Goal: Check status: Check status

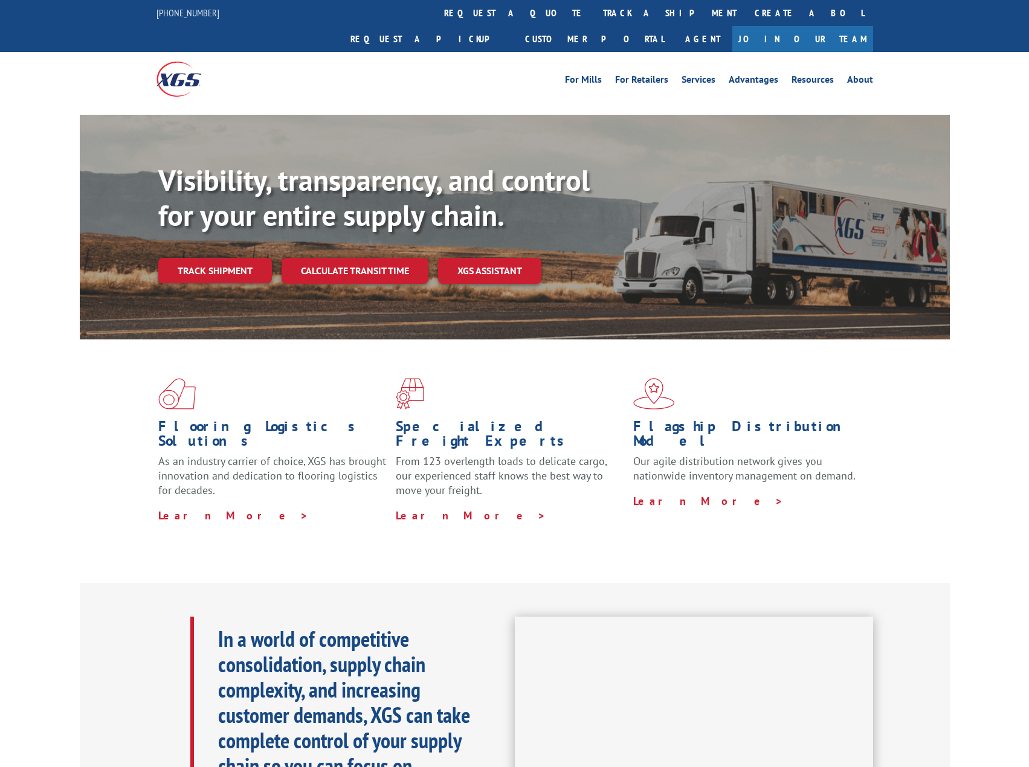
click at [212, 258] on link "Track shipment" at bounding box center [215, 270] width 114 height 25
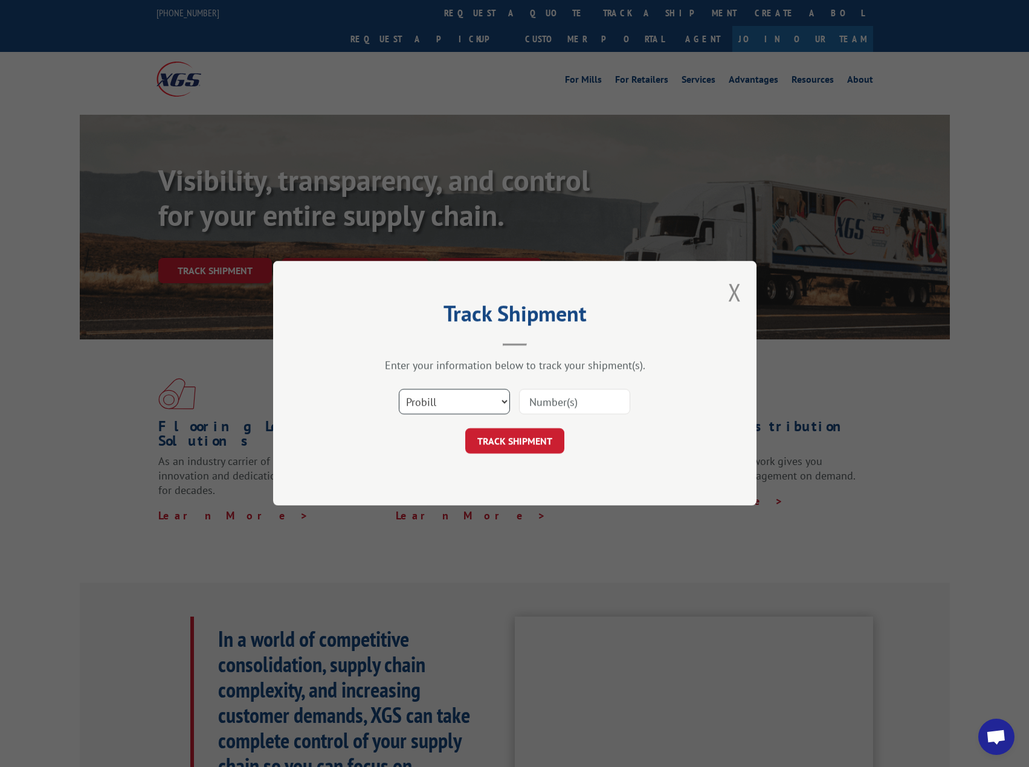
click at [447, 407] on select "Select category... Probill BOL PO" at bounding box center [454, 402] width 111 height 25
select select "bol"
click at [399, 390] on select "Select category... Probill BOL PO" at bounding box center [454, 402] width 111 height 25
click at [576, 391] on input at bounding box center [574, 402] width 111 height 25
paste input "1699623959"
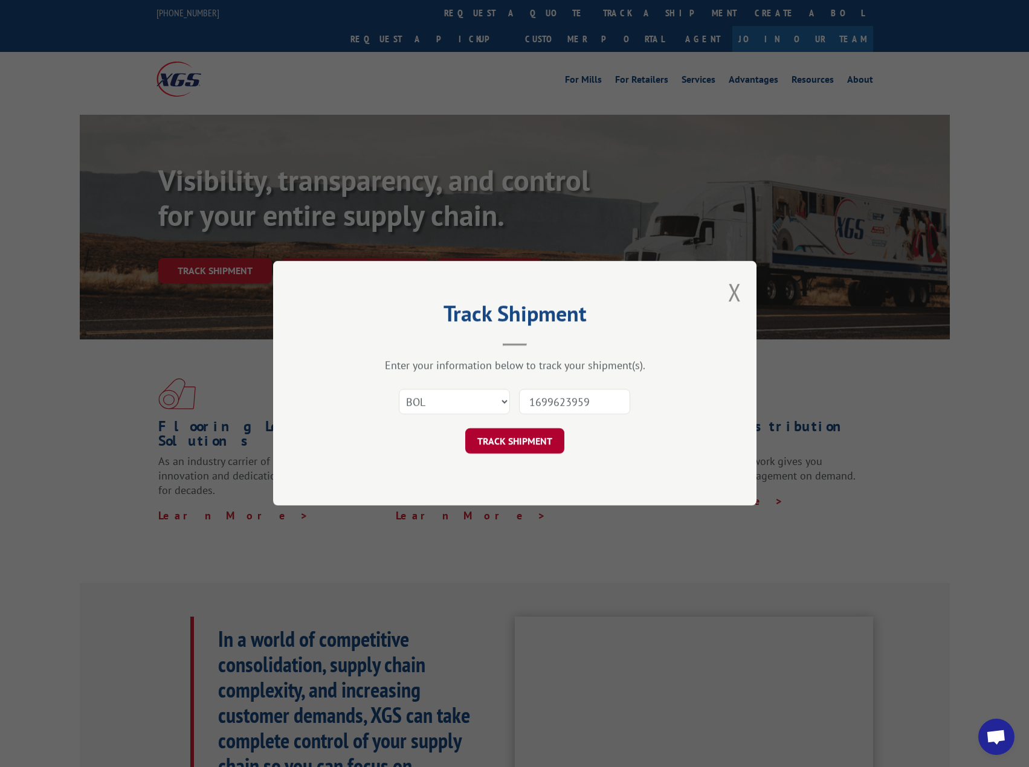
type input "1699623959"
click at [510, 447] on button "TRACK SHIPMENT" at bounding box center [514, 441] width 99 height 25
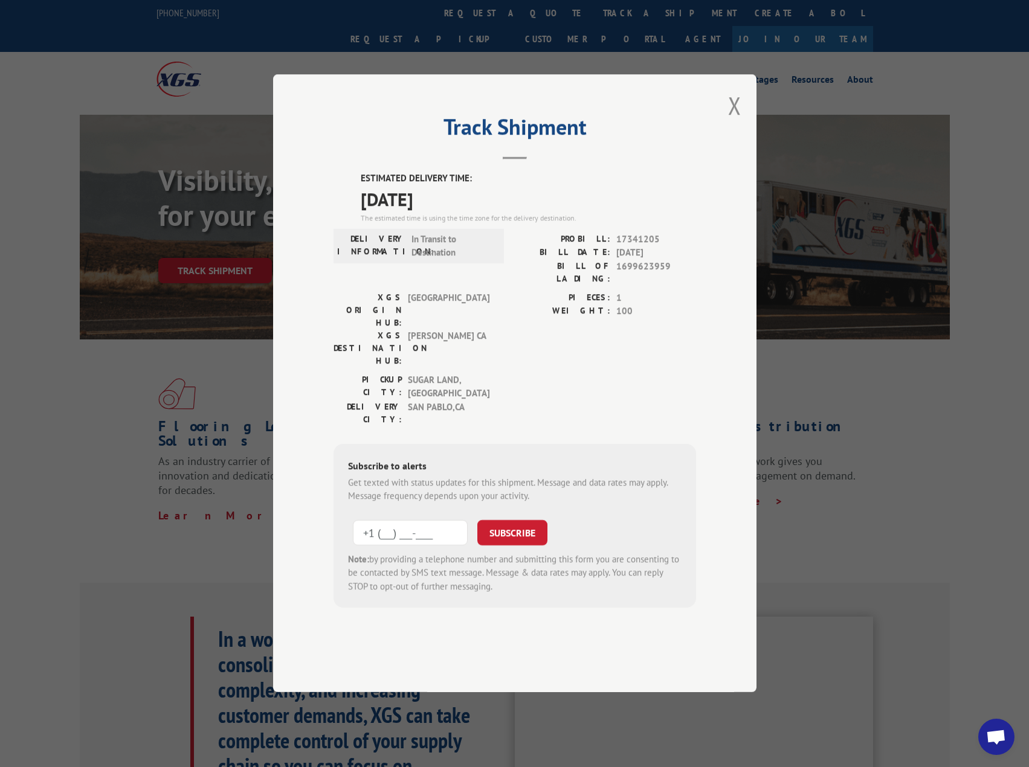
click at [407, 520] on input "+1 (___) ___-____" at bounding box center [410, 532] width 115 height 25
type input "[PHONE_NUMBER]"
click at [514, 520] on button "SUBSCRIBE" at bounding box center [512, 532] width 70 height 25
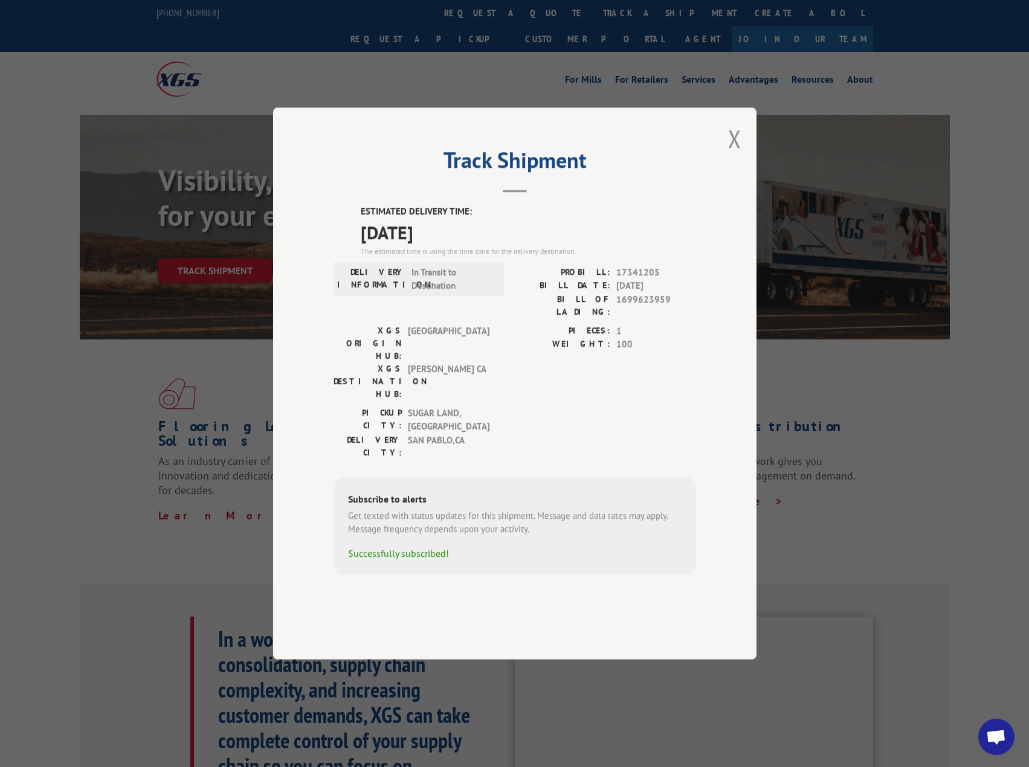
click at [654, 318] on span "1699623959" at bounding box center [656, 305] width 80 height 25
click at [738, 155] on button "Close modal" at bounding box center [734, 139] width 13 height 32
